Goal: Feedback & Contribution: Leave review/rating

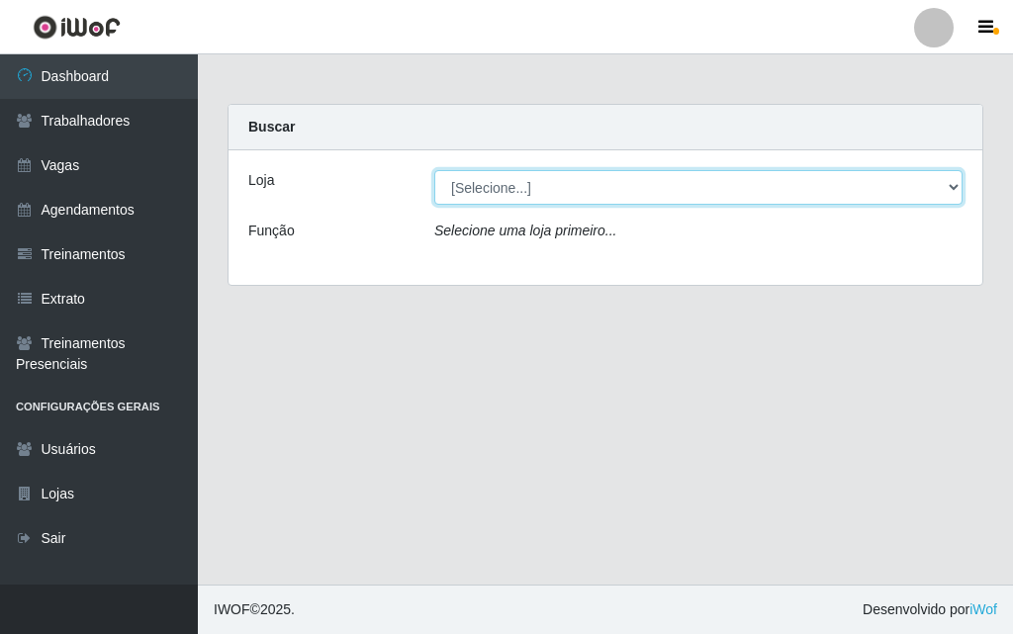
click at [455, 185] on select "[Selecione...] A fazendinha" at bounding box center [698, 187] width 528 height 35
select select "70"
click at [434, 170] on select "[Selecione...] A fazendinha" at bounding box center [698, 187] width 528 height 35
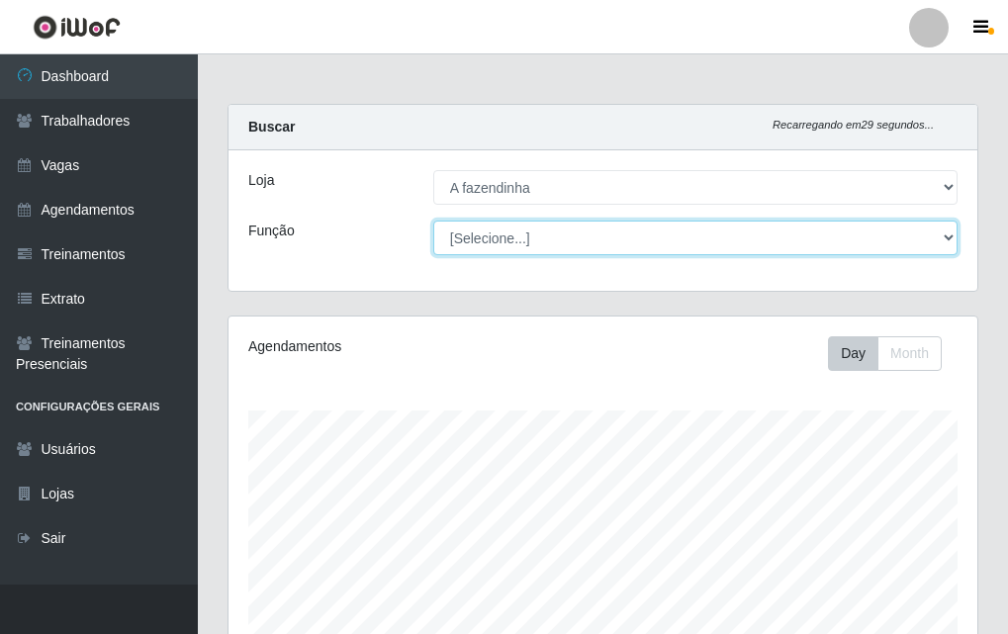
scroll to position [988443, 988105]
click at [478, 237] on select "[Selecione...] ASG ASG + ASG ++ Balconista Embalador Embalador + Embalador ++ O…" at bounding box center [695, 238] width 524 height 35
select select "79"
click at [433, 221] on select "[Selecione...] ASG ASG + ASG ++ Balconista Embalador Embalador + Embalador ++ O…" at bounding box center [695, 238] width 524 height 35
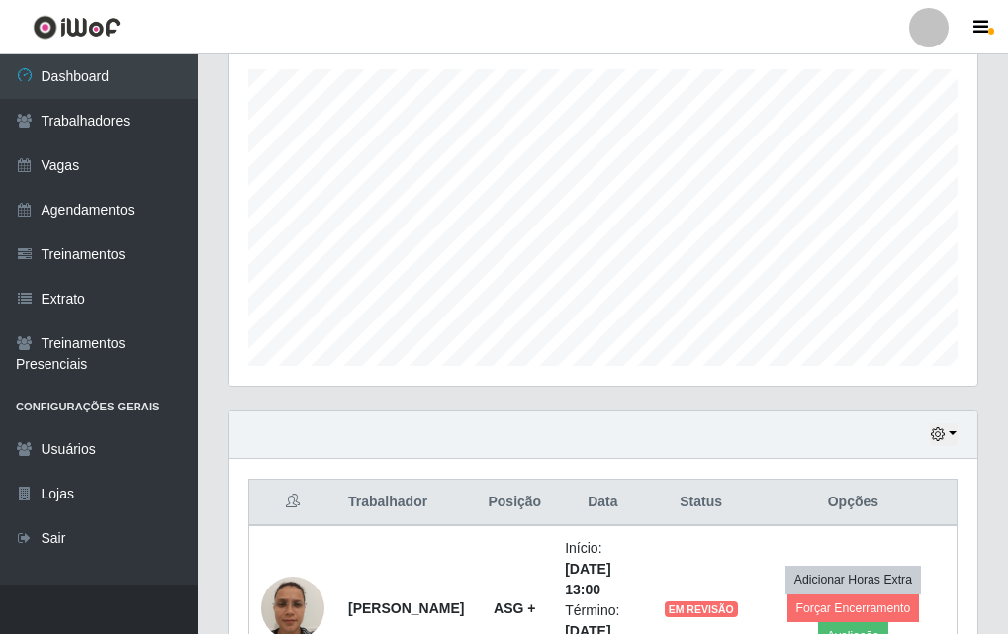
scroll to position [492, 0]
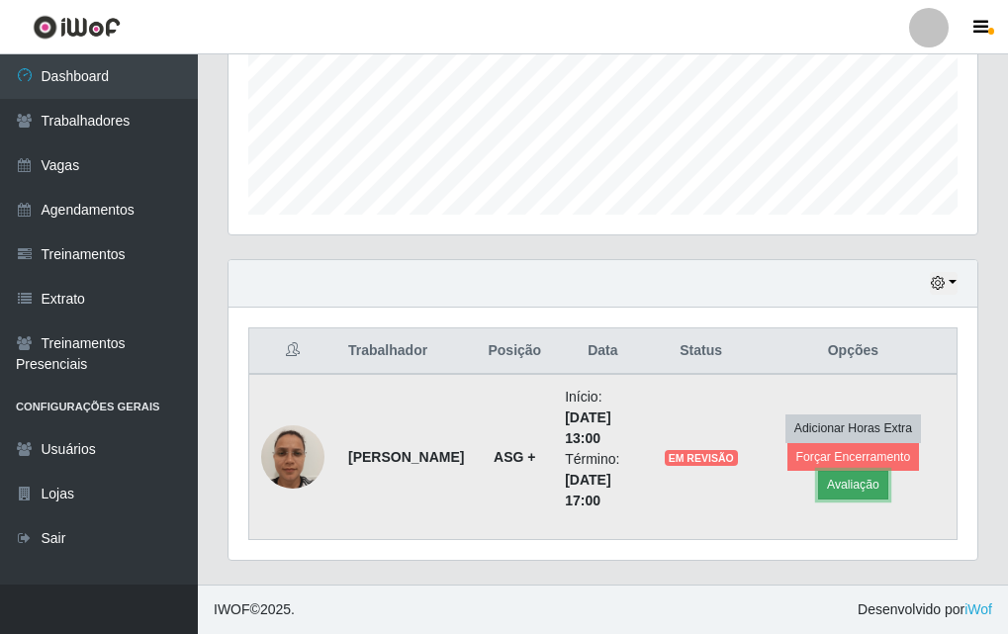
click at [857, 487] on button "Avaliação" at bounding box center [853, 485] width 70 height 28
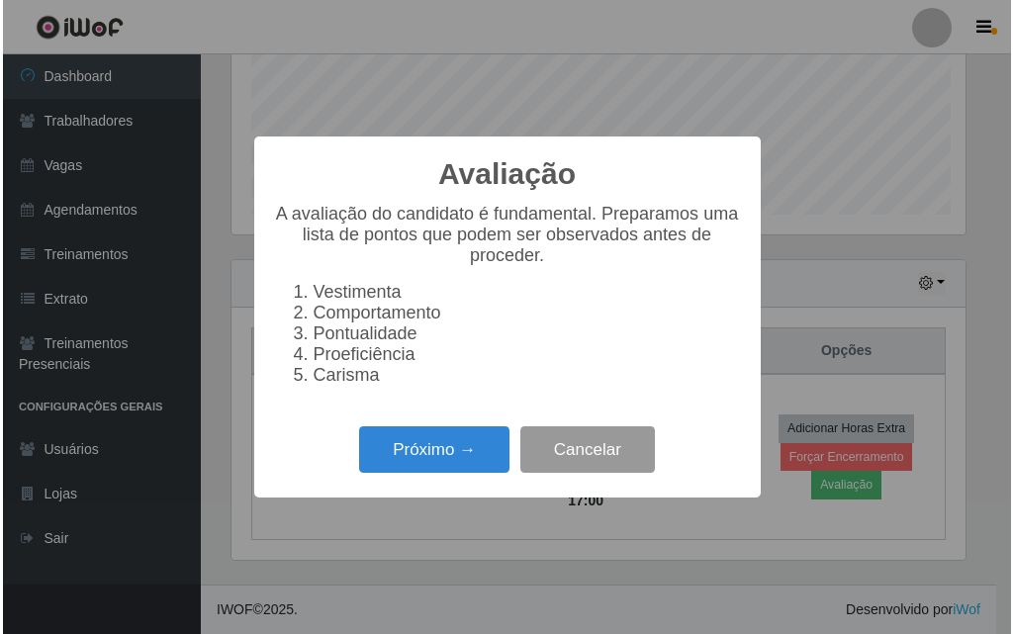
scroll to position [410, 739]
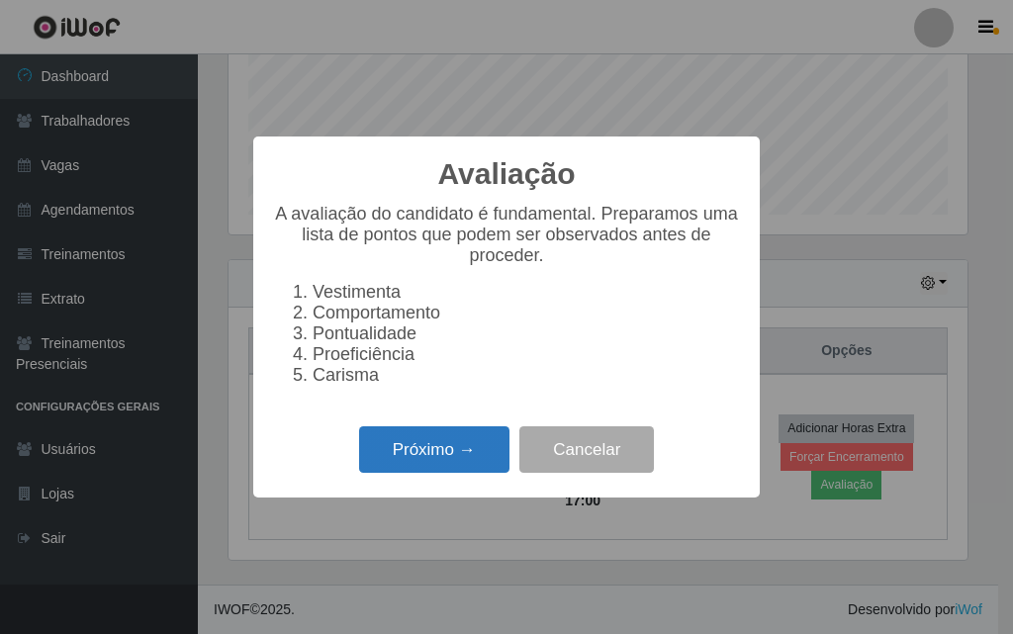
click at [402, 448] on button "Próximo →" at bounding box center [434, 449] width 150 height 46
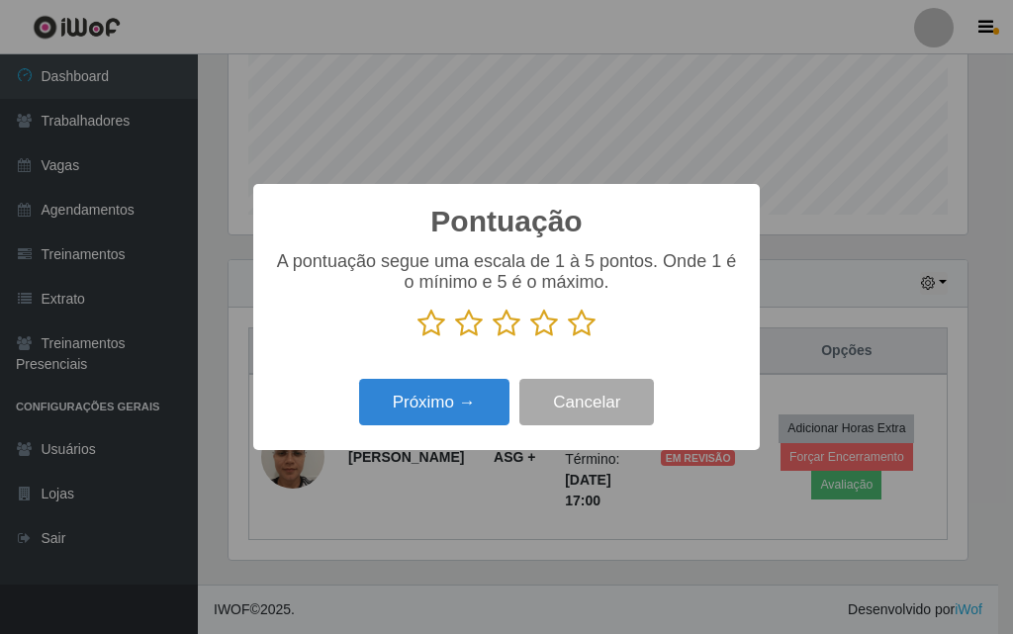
scroll to position [988443, 988115]
click at [579, 324] on icon at bounding box center [582, 324] width 28 height 30
click at [568, 338] on input "radio" at bounding box center [568, 338] width 0 height 0
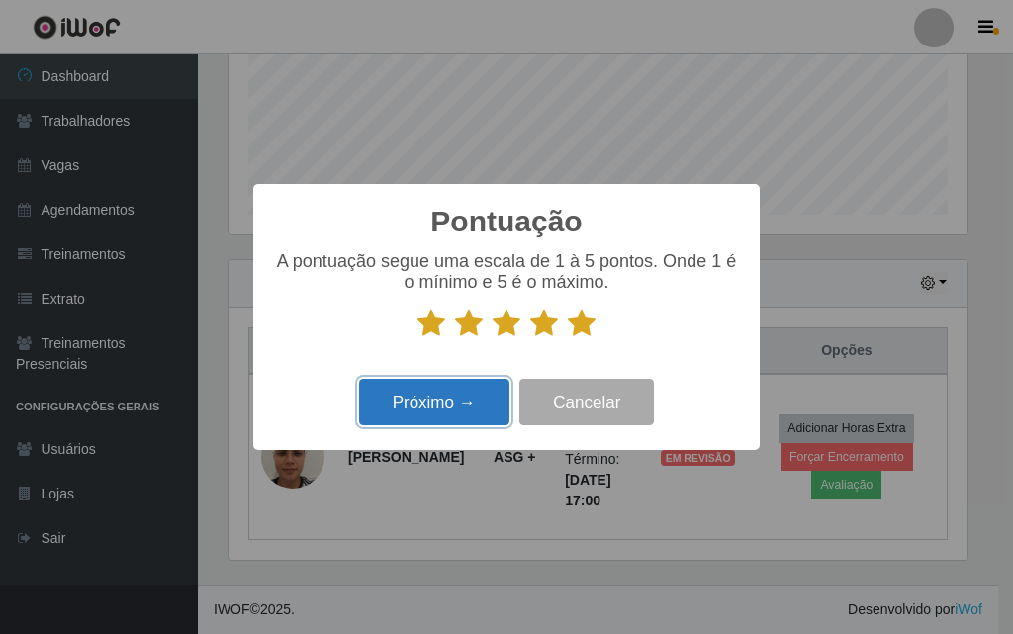
click at [437, 402] on button "Próximo →" at bounding box center [434, 402] width 150 height 46
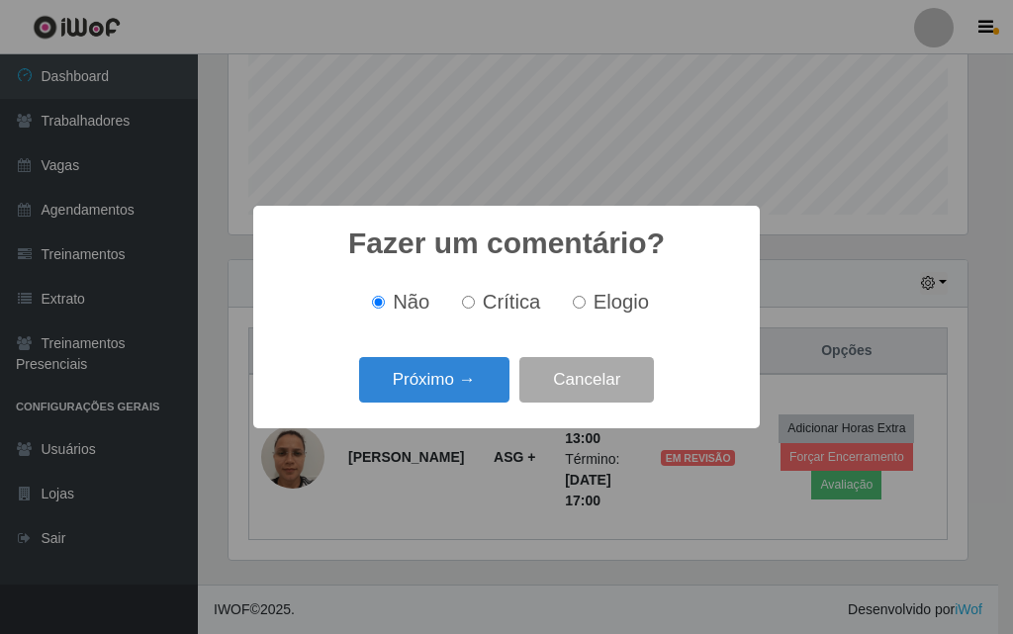
click at [579, 303] on input "Elogio" at bounding box center [579, 302] width 13 height 13
radio input "true"
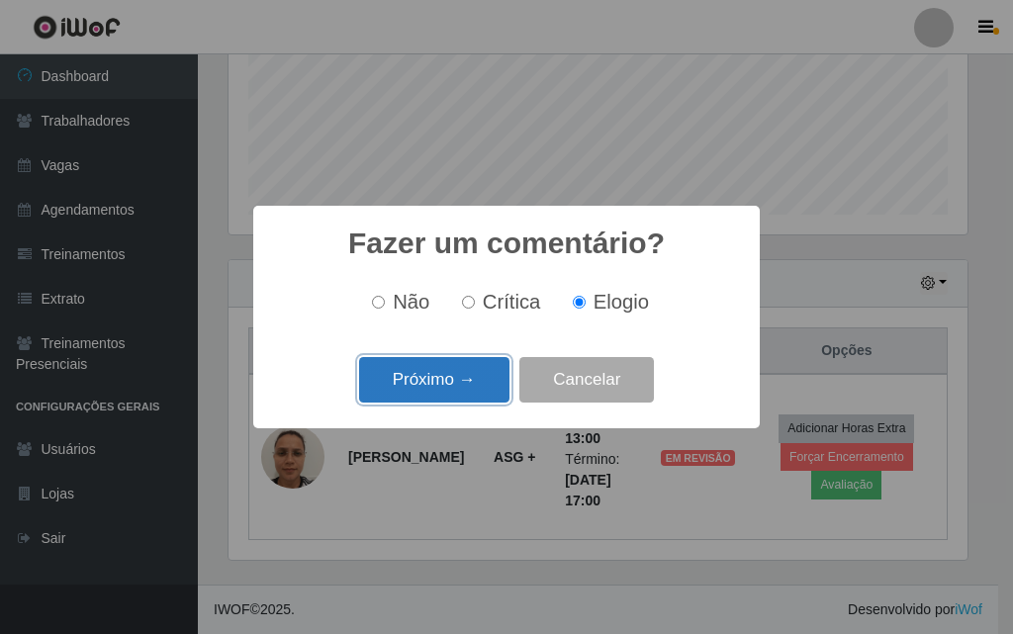
click at [444, 394] on button "Próximo →" at bounding box center [434, 380] width 150 height 46
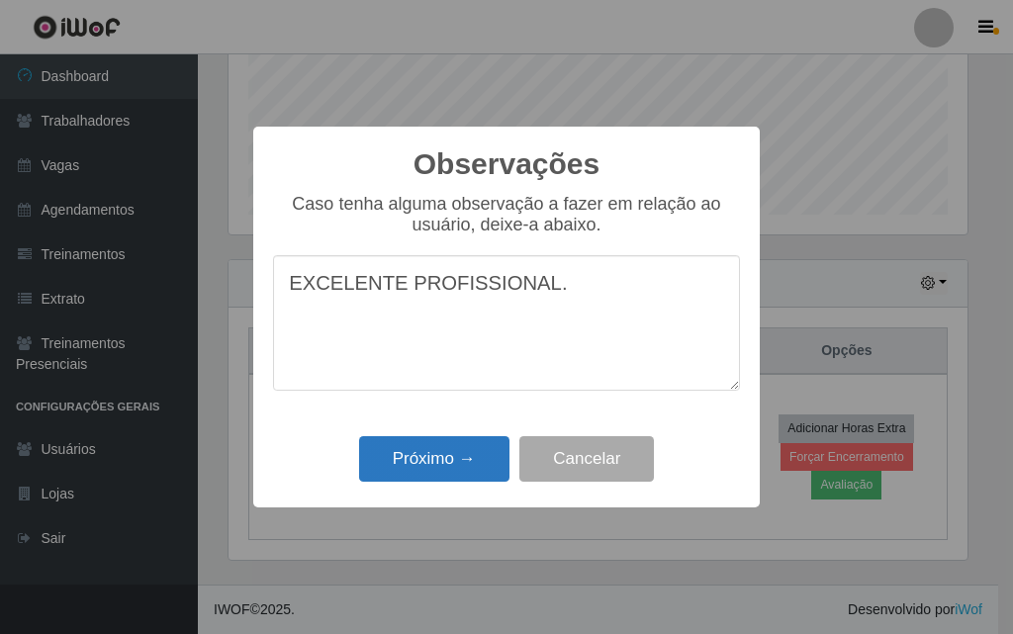
type textarea "EXCELENTE PROFISSIONAL."
click at [443, 476] on button "Próximo →" at bounding box center [434, 459] width 150 height 46
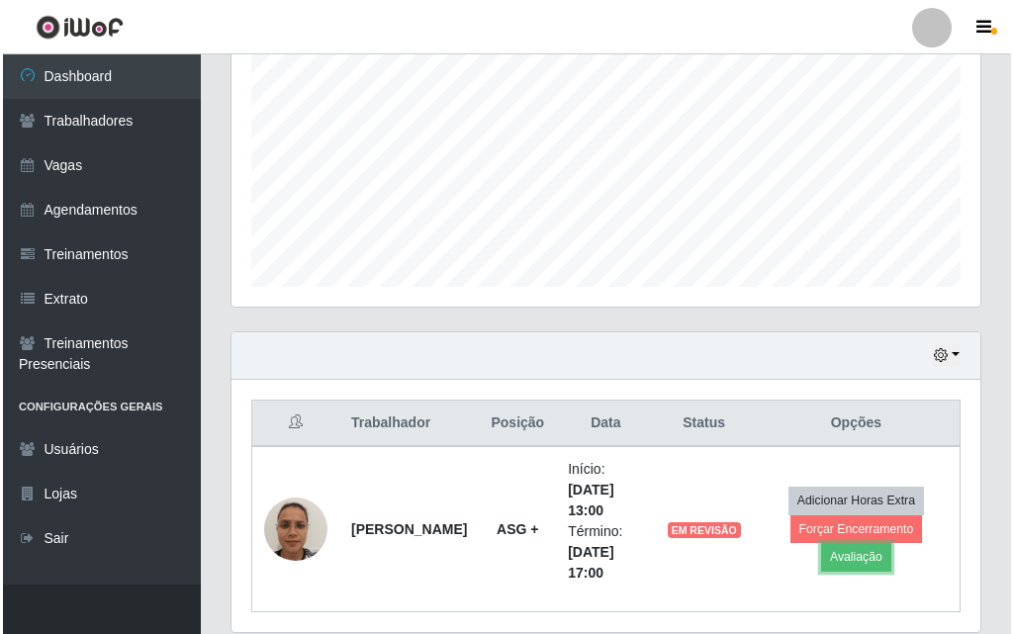
scroll to position [492, 0]
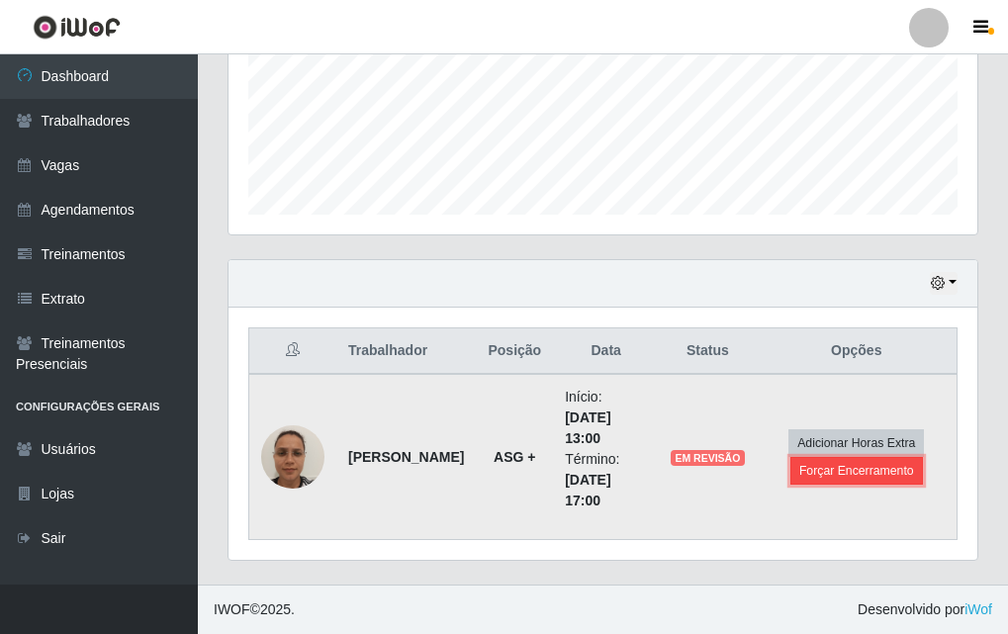
click at [853, 465] on button "Forçar Encerramento" at bounding box center [856, 471] width 133 height 28
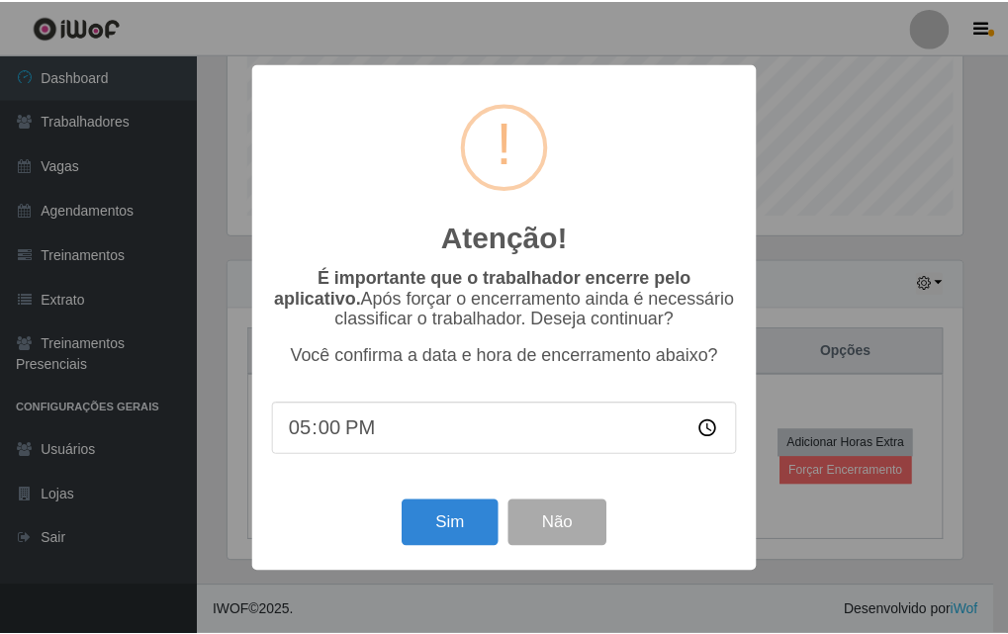
scroll to position [410, 739]
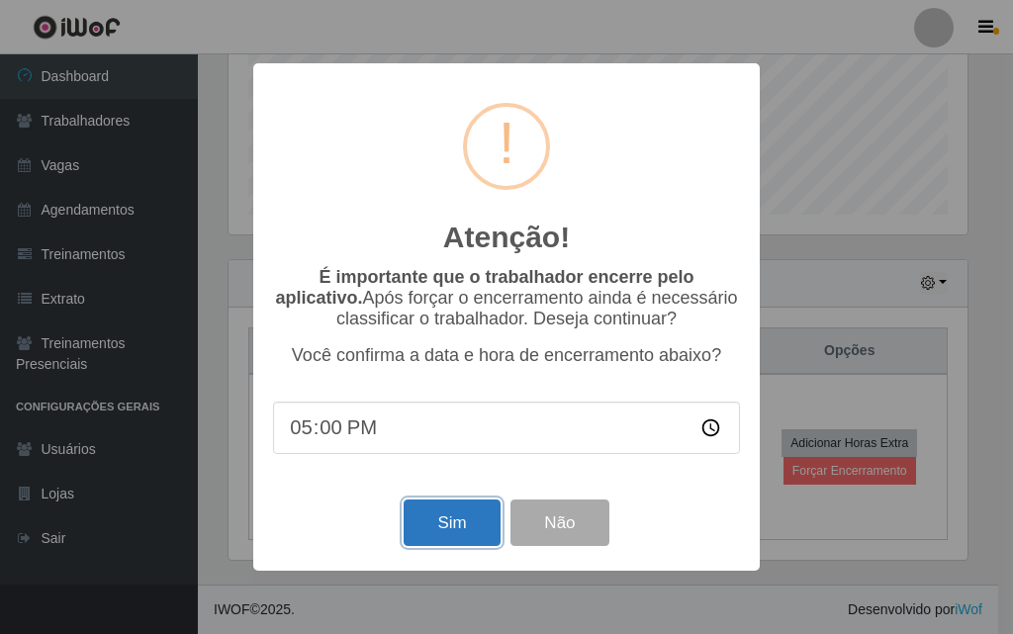
click at [455, 517] on button "Sim" at bounding box center [451, 522] width 96 height 46
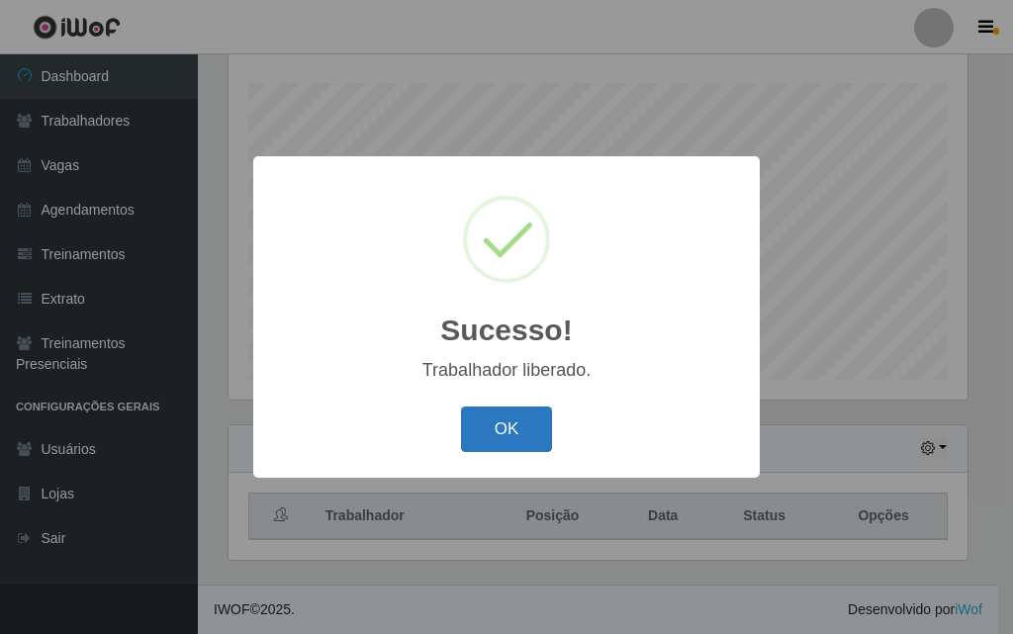
click at [512, 423] on button "OK" at bounding box center [507, 429] width 92 height 46
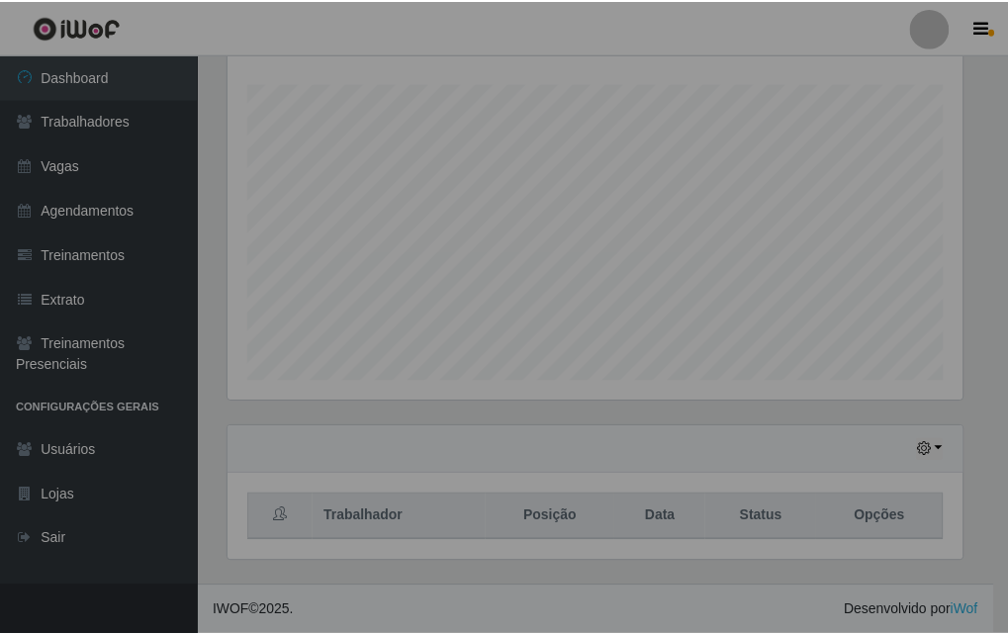
scroll to position [410, 749]
